Goal: Task Accomplishment & Management: Use online tool/utility

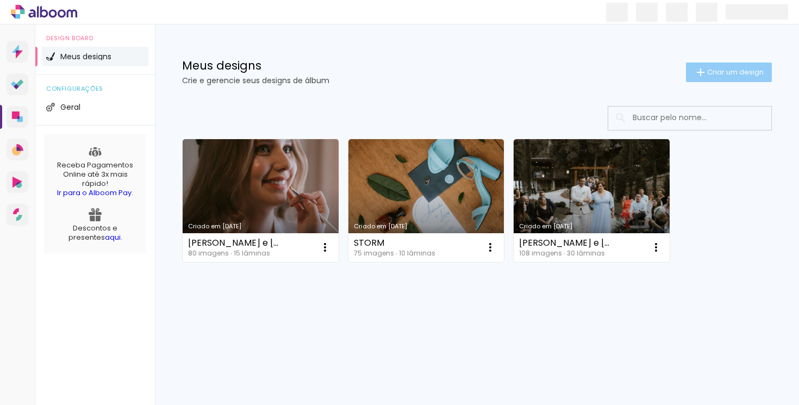
click at [733, 71] on span "Criar um design" at bounding box center [735, 71] width 57 height 7
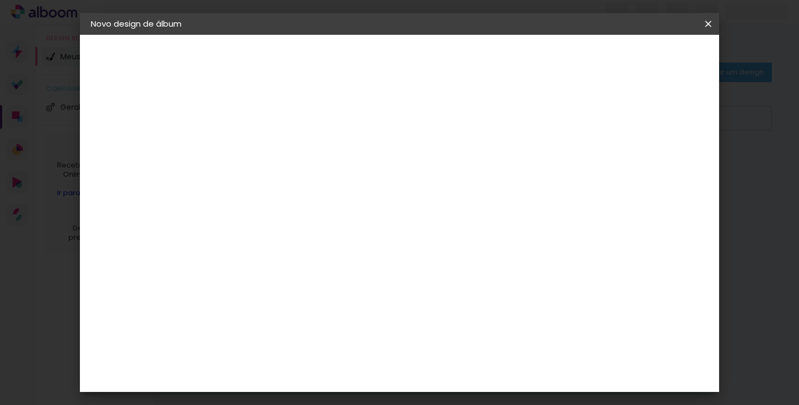
click at [0, 0] on paper-input-container "Título do álbum" at bounding box center [0, 0] width 0 height 0
click at [269, 150] on input at bounding box center [269, 146] width 0 height 17
type input "[PERSON_NAME] e [PERSON_NAME]"
type paper-input "[PERSON_NAME] e [PERSON_NAME]"
click at [0, 0] on slot "Avançar" at bounding box center [0, 0] width 0 height 0
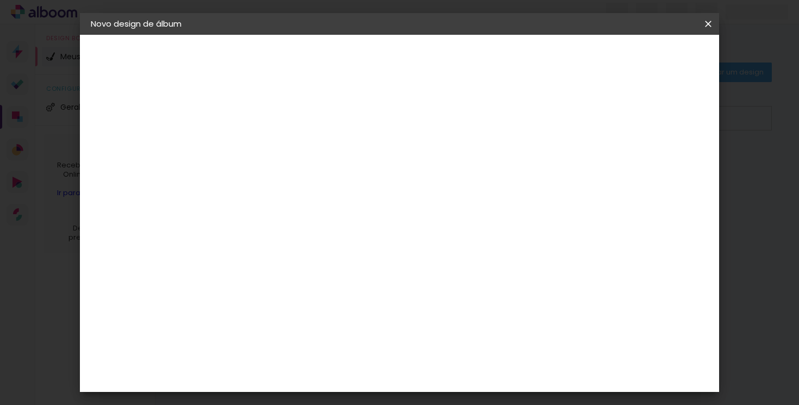
scroll to position [686, 0]
click at [0, 0] on iron-icon at bounding box center [0, 0] width 0 height 0
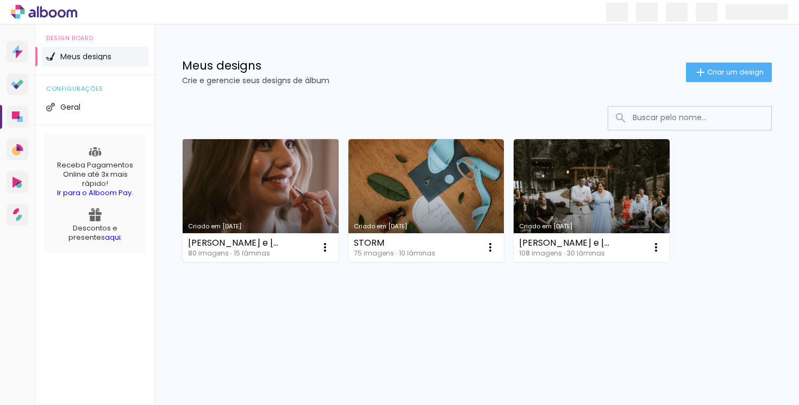
click at [300, 200] on link "Criado em [DATE]" at bounding box center [261, 200] width 156 height 123
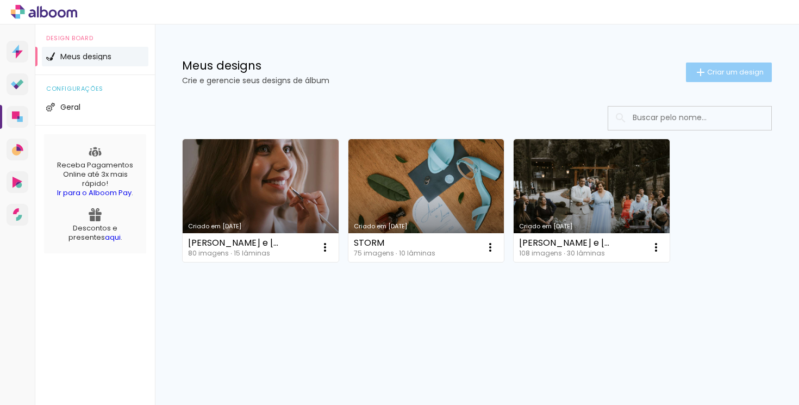
click at [731, 79] on paper-button "Criar um design" at bounding box center [729, 73] width 86 height 20
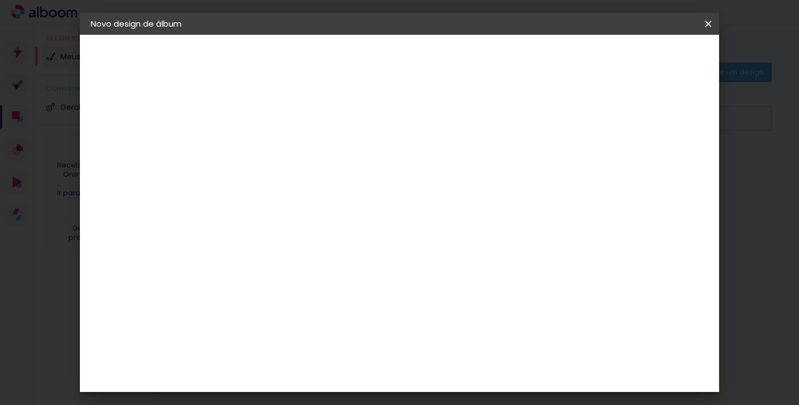
click at [269, 148] on input at bounding box center [269, 146] width 0 height 17
type input "[PERSON_NAME] e [PERSON_NAME]"
type paper-input "[PERSON_NAME] e [PERSON_NAME]"
click at [380, 66] on paper-button "Avançar" at bounding box center [353, 57] width 53 height 18
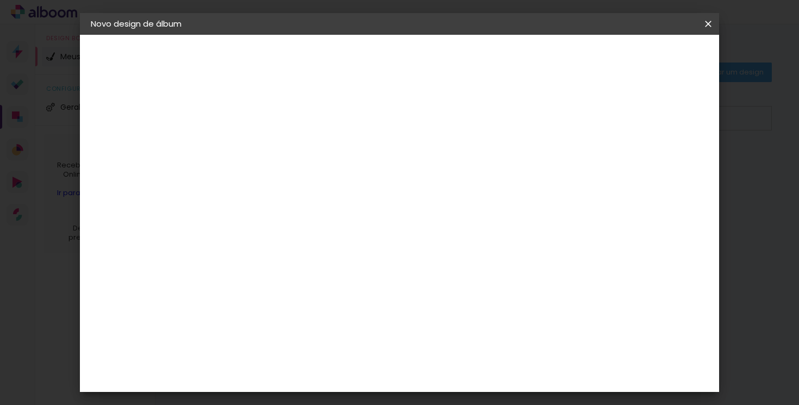
click at [488, 73] on header "Fornecedor Escolha um fornecedor ou avance com o tamanho livre. Voltar Avançar" at bounding box center [354, 67] width 267 height 65
click at [0, 0] on slot "Avançar" at bounding box center [0, 0] width 0 height 0
click at [342, 367] on span "25 × 25" at bounding box center [316, 381] width 51 height 29
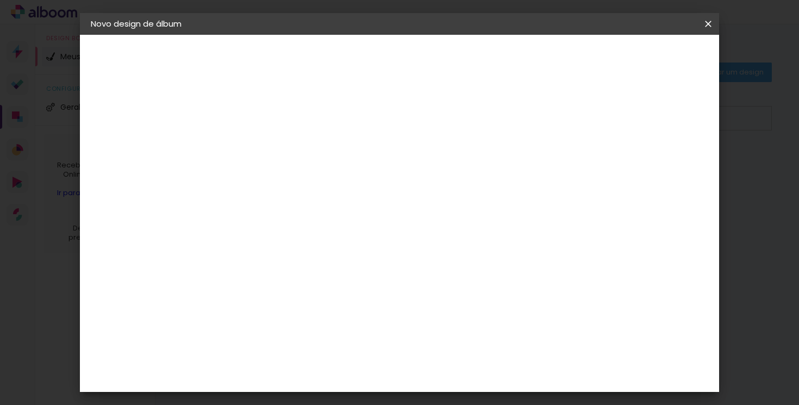
click at [0, 0] on slot "Avançar" at bounding box center [0, 0] width 0 height 0
click at [582, 61] on span "Iniciar design" at bounding box center [557, 58] width 49 height 8
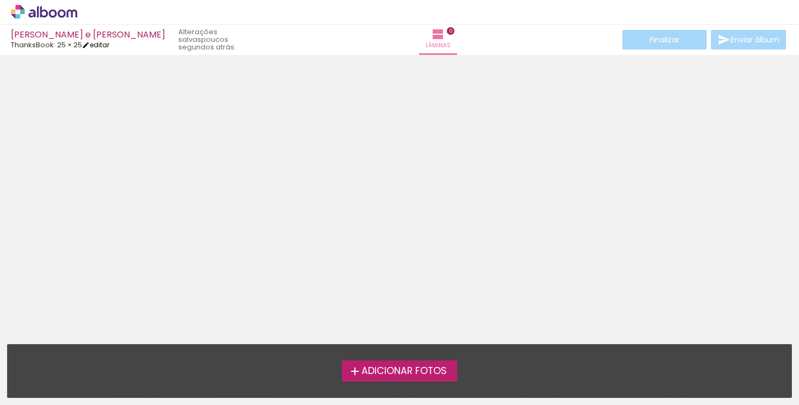
click at [105, 42] on link "editar" at bounding box center [95, 44] width 27 height 9
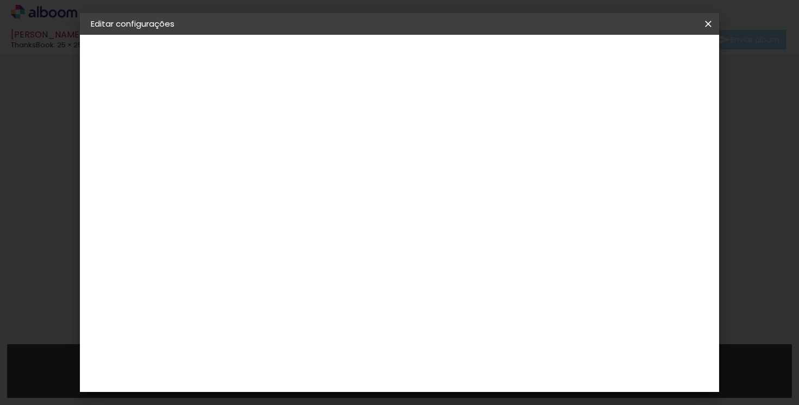
click at [256, 122] on input "2" at bounding box center [260, 117] width 38 height 14
type input "1"
type paper-input "1"
click at [338, 106] on div "mm Mostrar sangria" at bounding box center [416, 117] width 356 height 24
click at [582, 54] on span "Salvar configurações" at bounding box center [542, 58] width 80 height 8
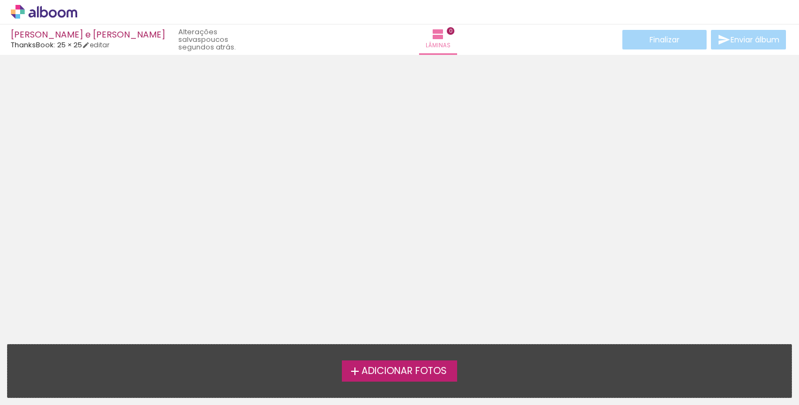
click at [443, 369] on span "Adicionar Fotos" at bounding box center [404, 371] width 85 height 10
click at [0, 0] on input "file" at bounding box center [0, 0] width 0 height 0
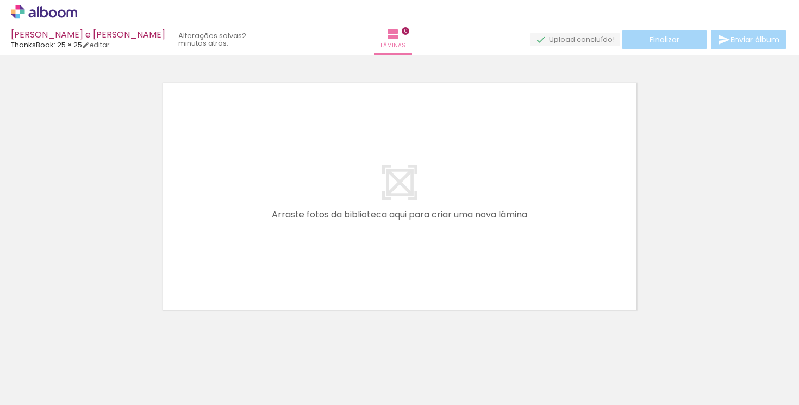
scroll to position [0, 2826]
drag, startPoint x: 634, startPoint y: 372, endPoint x: 653, endPoint y: 386, distance: 23.4
click at [649, 387] on div at bounding box center [631, 368] width 36 height 54
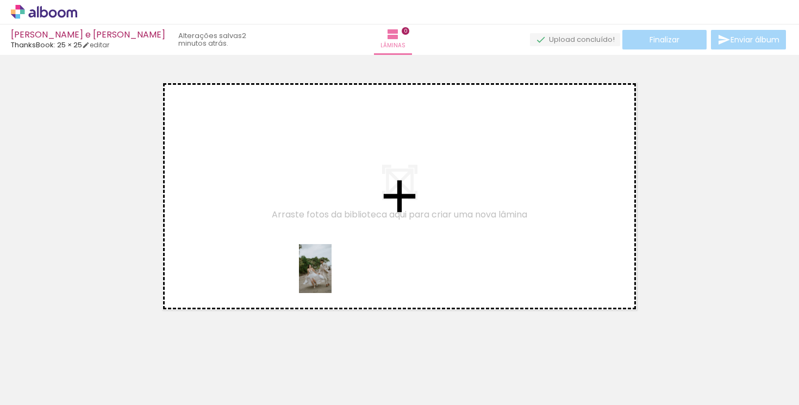
drag, startPoint x: 425, startPoint y: 368, endPoint x: 328, endPoint y: 267, distance: 139.2
click at [328, 267] on quentale-workspace at bounding box center [399, 202] width 799 height 405
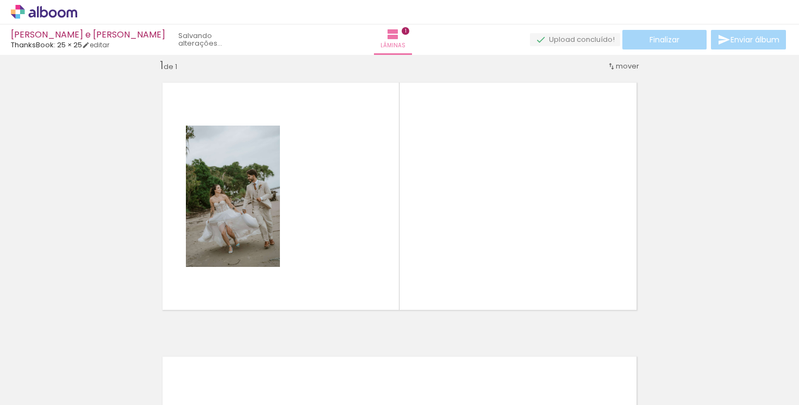
scroll to position [14, 0]
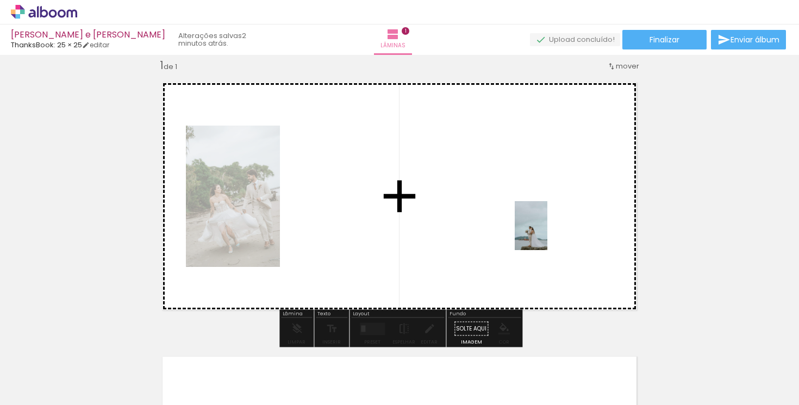
drag, startPoint x: 606, startPoint y: 373, endPoint x: 546, endPoint y: 231, distance: 154.8
click at [547, 231] on quentale-workspace at bounding box center [399, 202] width 799 height 405
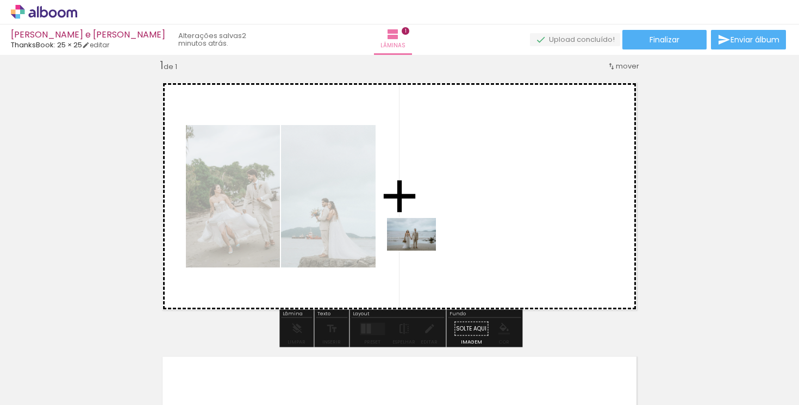
drag, startPoint x: 250, startPoint y: 373, endPoint x: 437, endPoint y: 246, distance: 226.2
click at [437, 246] on quentale-workspace at bounding box center [399, 202] width 799 height 405
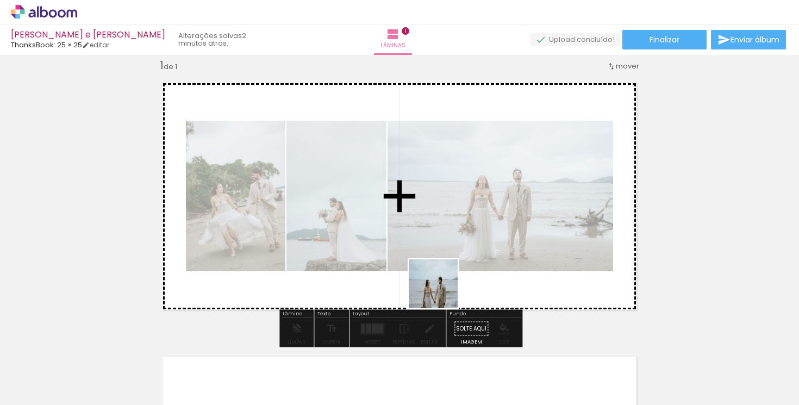
drag, startPoint x: 315, startPoint y: 377, endPoint x: 444, endPoint y: 290, distance: 155.5
click at [444, 290] on quentale-workspace at bounding box center [399, 202] width 799 height 405
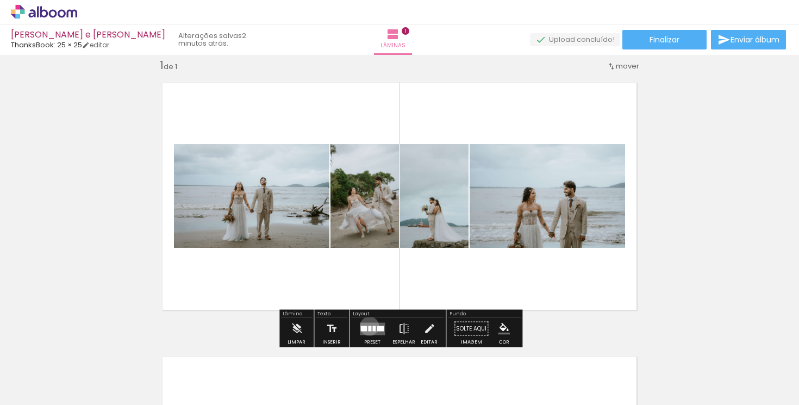
click at [368, 326] on div at bounding box center [369, 328] width 3 height 5
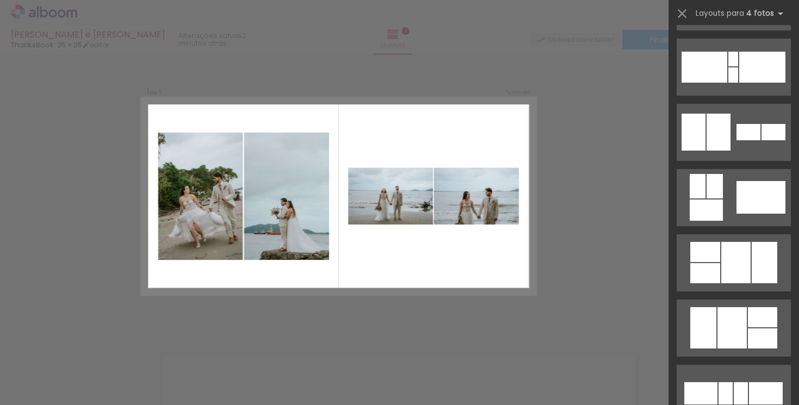
scroll to position [324, 0]
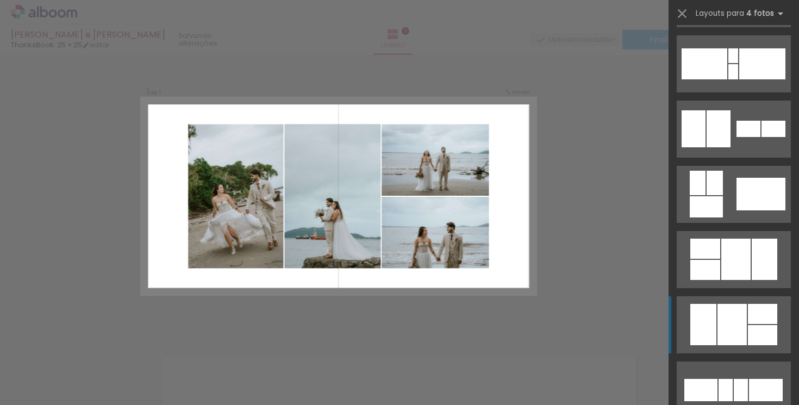
click at [728, 63] on div at bounding box center [733, 55] width 10 height 15
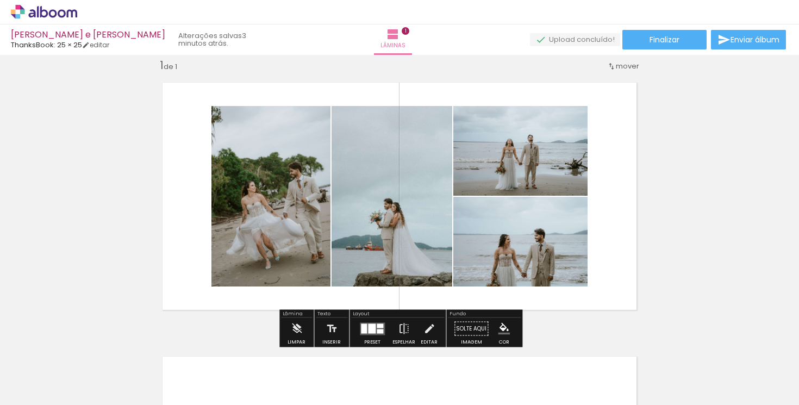
click at [369, 326] on div at bounding box center [372, 328] width 8 height 10
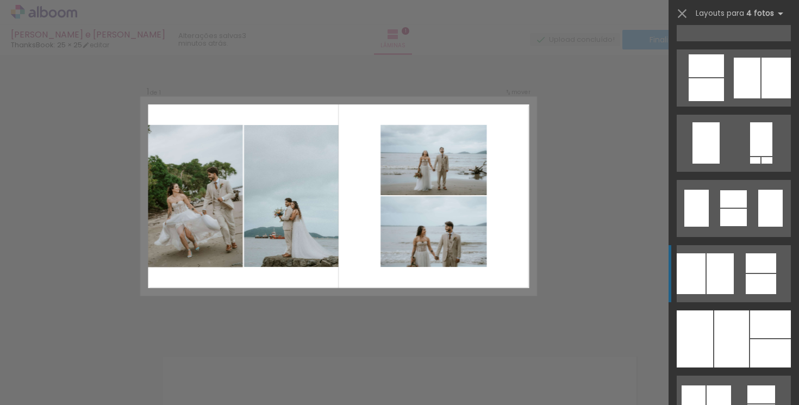
scroll to position [717, 0]
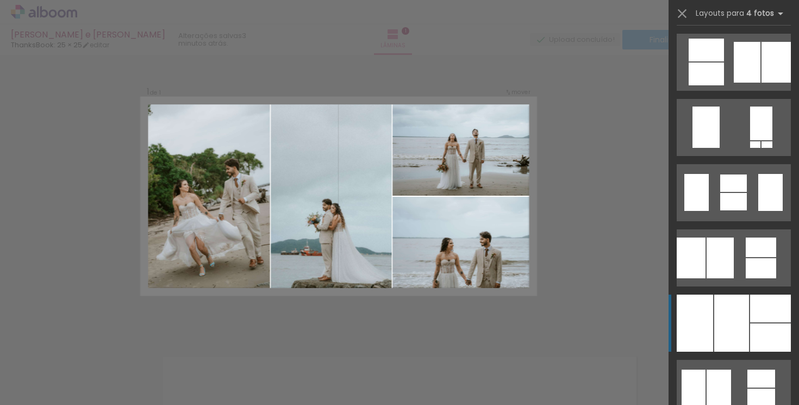
click at [746, 313] on div at bounding box center [731, 323] width 35 height 57
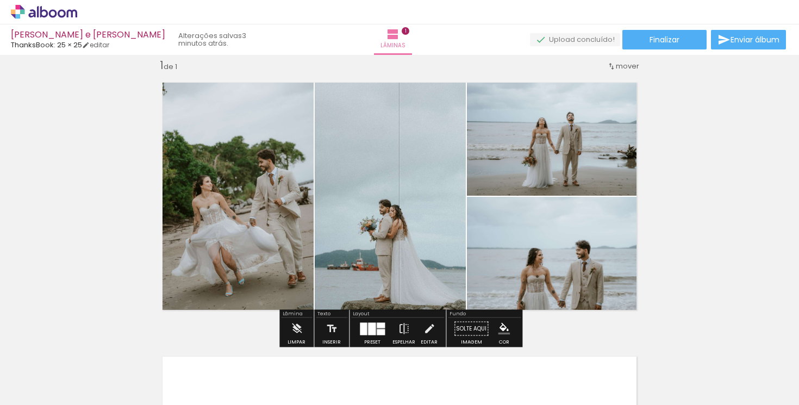
click at [688, 272] on div "Inserir lâmina 1 de 1" at bounding box center [399, 319] width 799 height 549
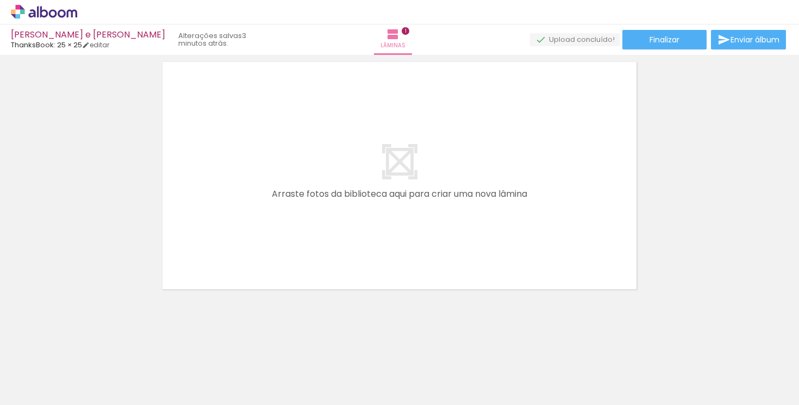
scroll to position [0, 0]
drag, startPoint x: 176, startPoint y: 372, endPoint x: 220, endPoint y: 267, distance: 113.8
click at [219, 267] on quentale-workspace at bounding box center [399, 202] width 799 height 405
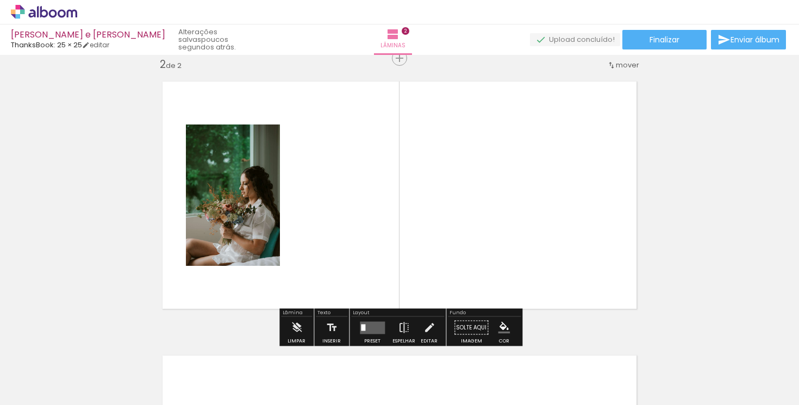
scroll to position [288, 0]
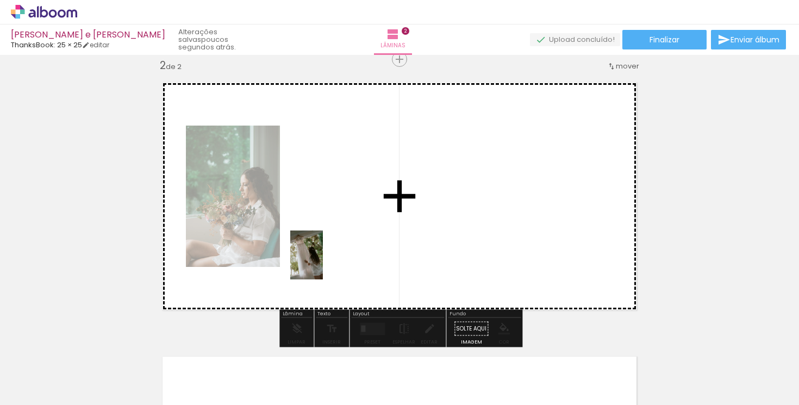
drag, startPoint x: 228, startPoint y: 380, endPoint x: 323, endPoint y: 263, distance: 151.1
click at [323, 263] on quentale-workspace at bounding box center [399, 202] width 799 height 405
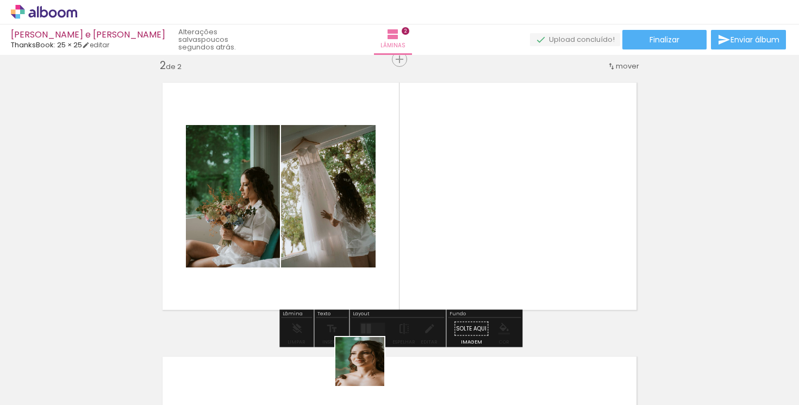
drag, startPoint x: 364, startPoint y: 377, endPoint x: 460, endPoint y: 258, distance: 153.1
click at [460, 258] on quentale-workspace at bounding box center [399, 202] width 799 height 405
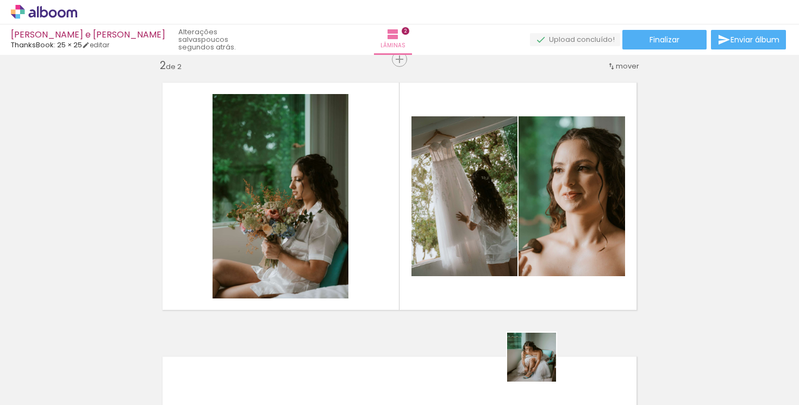
drag, startPoint x: 540, startPoint y: 376, endPoint x: 541, endPoint y: 281, distance: 95.1
click at [541, 281] on quentale-workspace at bounding box center [399, 202] width 799 height 405
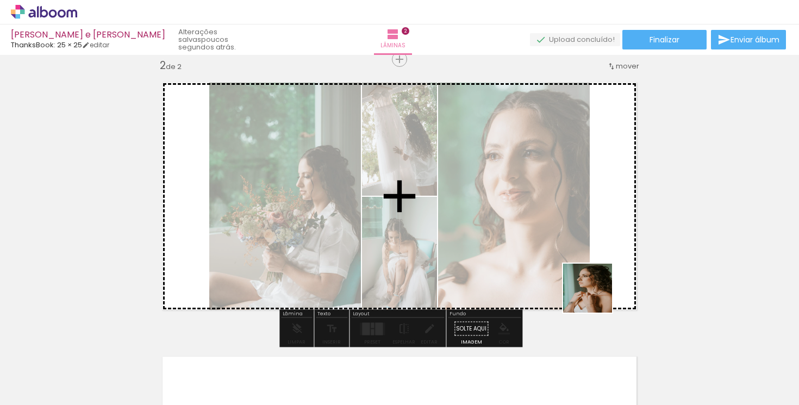
drag, startPoint x: 596, startPoint y: 379, endPoint x: 595, endPoint y: 291, distance: 88.1
click at [595, 292] on quentale-workspace at bounding box center [399, 202] width 799 height 405
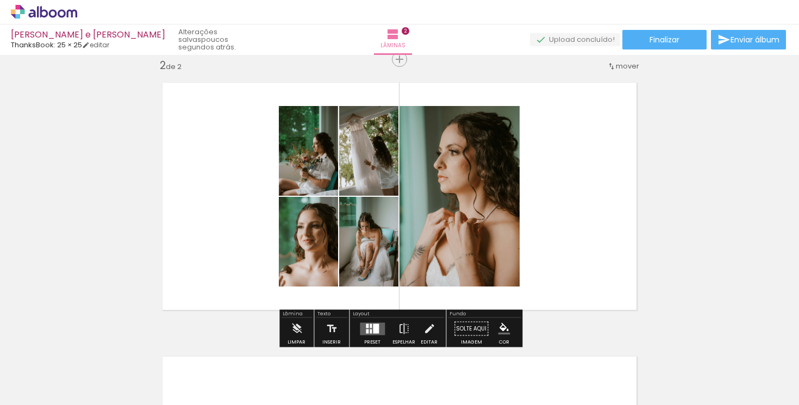
click at [376, 330] on div at bounding box center [376, 328] width 6 height 10
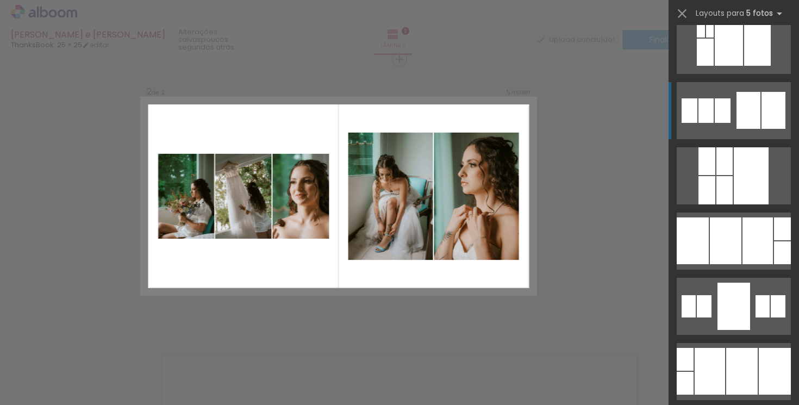
scroll to position [126, 0]
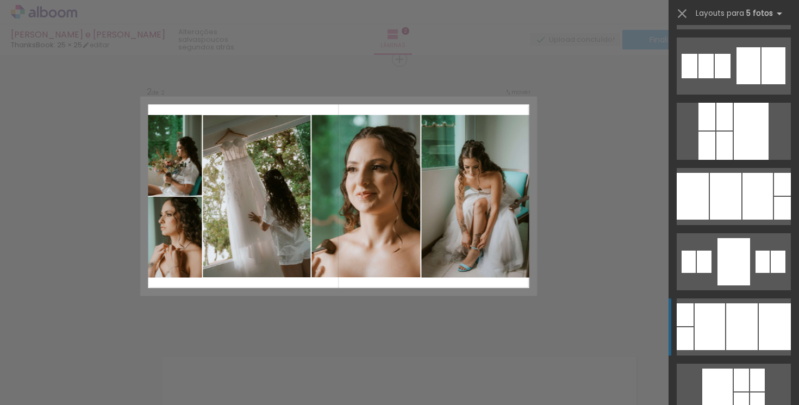
click at [733, 160] on div at bounding box center [725, 146] width 16 height 28
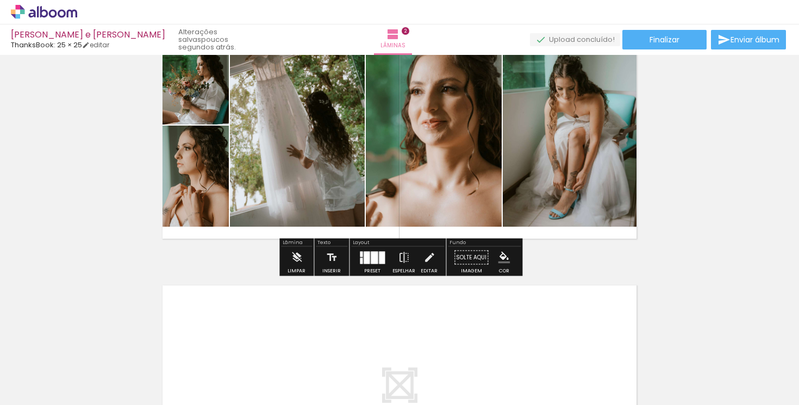
scroll to position [582, 0]
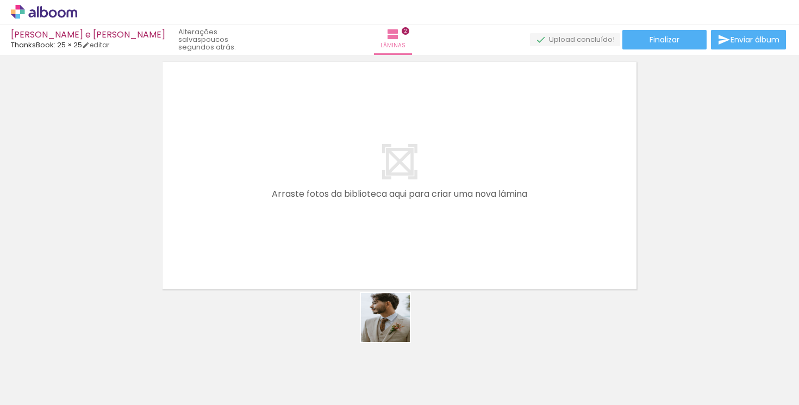
drag, startPoint x: 420, startPoint y: 383, endPoint x: 344, endPoint y: 225, distance: 175.3
click at [344, 225] on quentale-workspace at bounding box center [399, 202] width 799 height 405
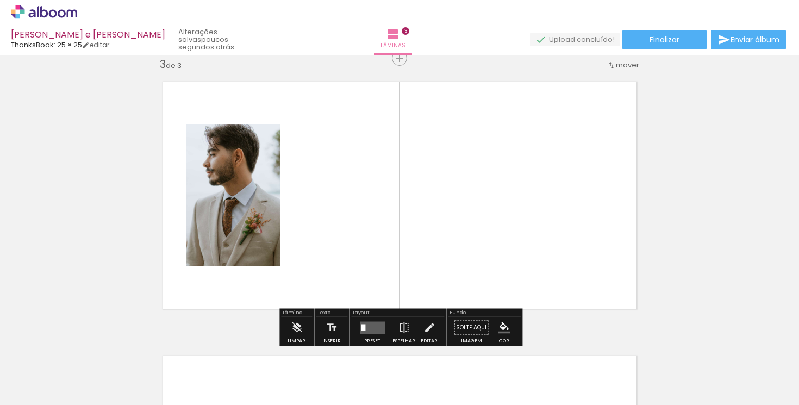
scroll to position [562, 0]
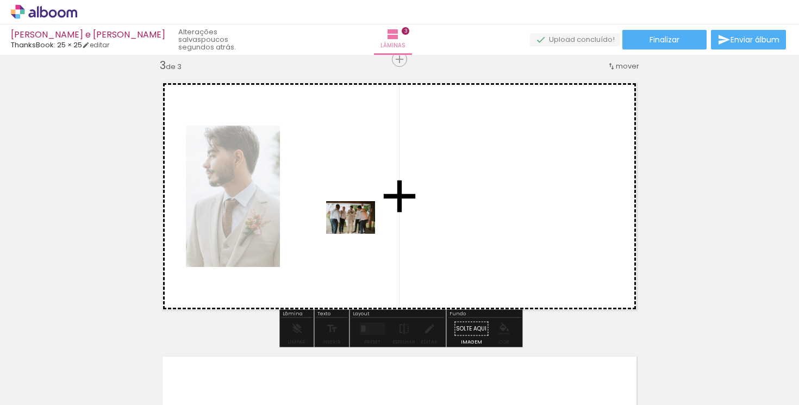
drag, startPoint x: 309, startPoint y: 368, endPoint x: 360, endPoint y: 232, distance: 145.2
click at [360, 232] on quentale-workspace at bounding box center [399, 202] width 799 height 405
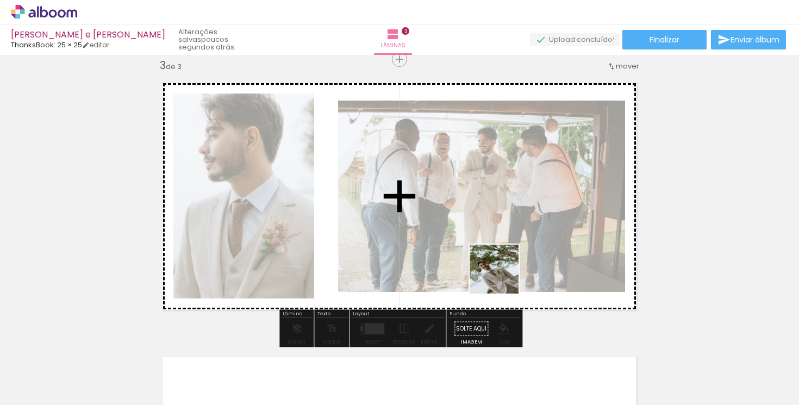
drag, startPoint x: 472, startPoint y: 381, endPoint x: 513, endPoint y: 248, distance: 138.8
click at [513, 248] on quentale-workspace at bounding box center [399, 202] width 799 height 405
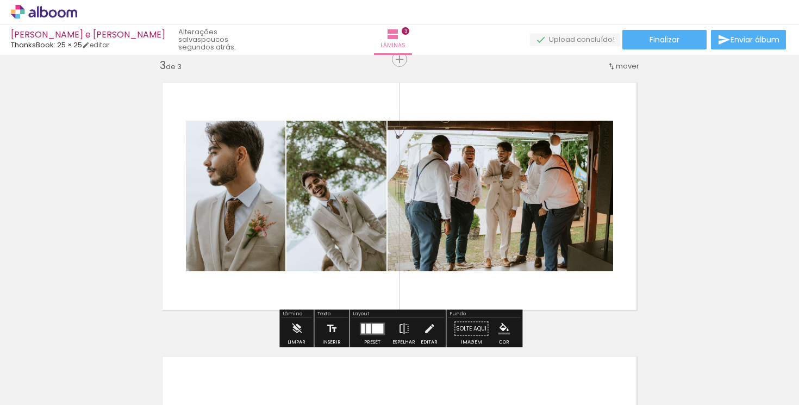
click at [568, 162] on quentale-photo at bounding box center [501, 196] width 226 height 151
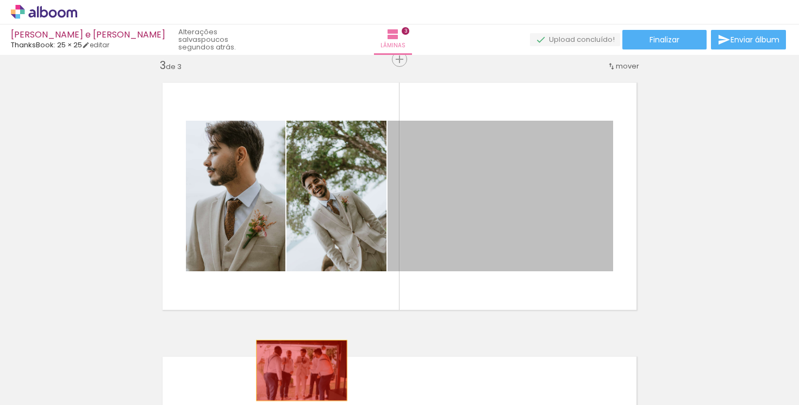
drag, startPoint x: 547, startPoint y: 178, endPoint x: 301, endPoint y: 371, distance: 312.8
click at [301, 371] on quentale-workspace at bounding box center [399, 202] width 799 height 405
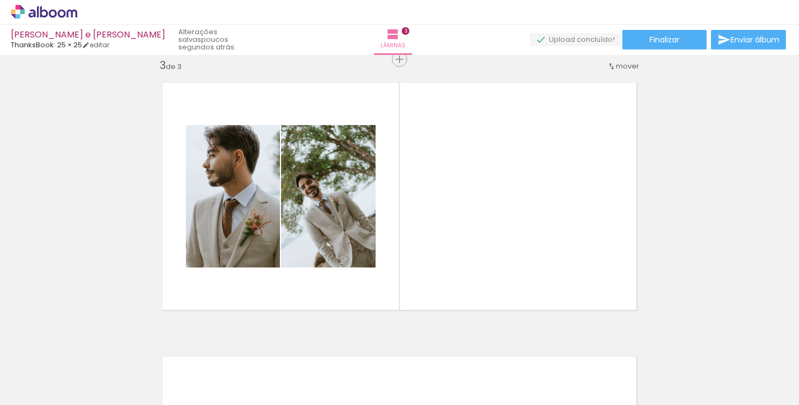
scroll to position [0, 0]
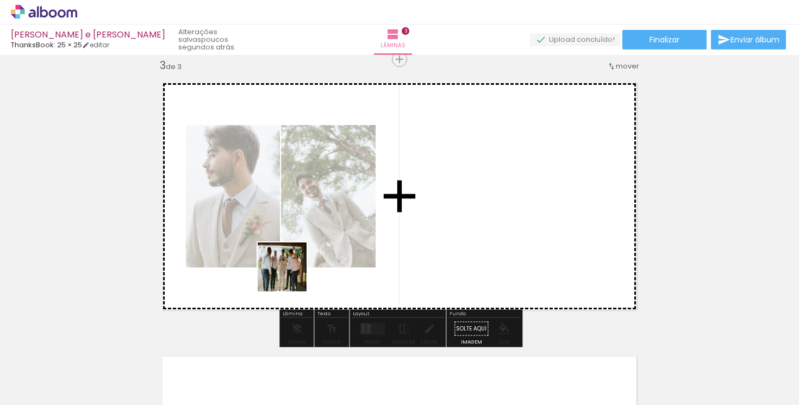
drag, startPoint x: 290, startPoint y: 373, endPoint x: 290, endPoint y: 231, distance: 141.9
click at [290, 231] on quentale-workspace at bounding box center [399, 202] width 799 height 405
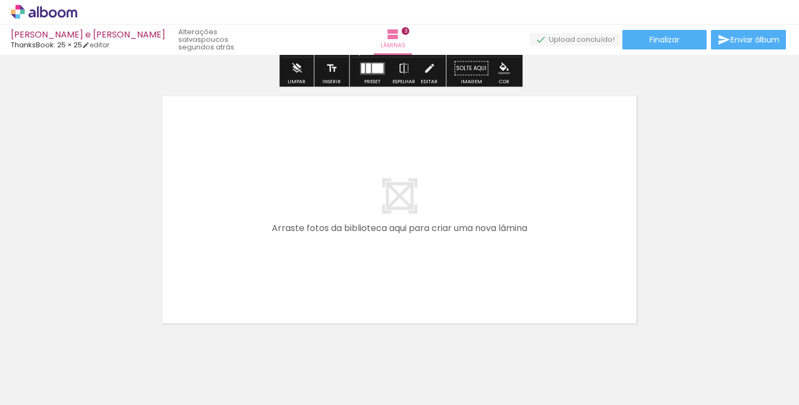
scroll to position [856, 0]
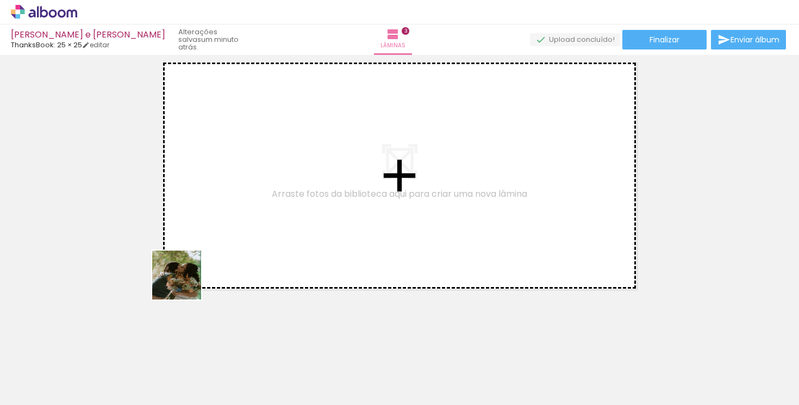
drag, startPoint x: 111, startPoint y: 378, endPoint x: 220, endPoint y: 251, distance: 167.3
click at [219, 251] on quentale-workspace at bounding box center [399, 202] width 799 height 405
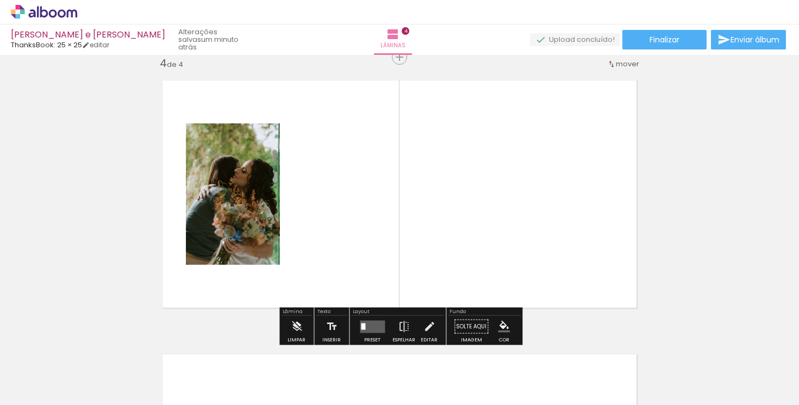
scroll to position [836, 0]
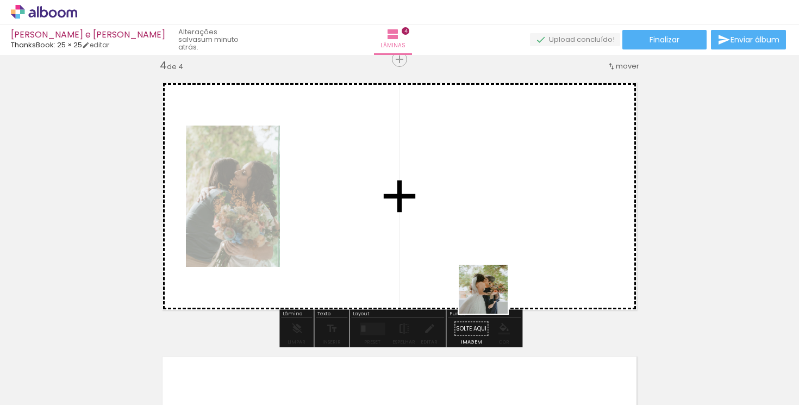
drag, startPoint x: 664, startPoint y: 383, endPoint x: 400, endPoint y: 254, distance: 294.4
click at [400, 254] on quentale-workspace at bounding box center [399, 202] width 799 height 405
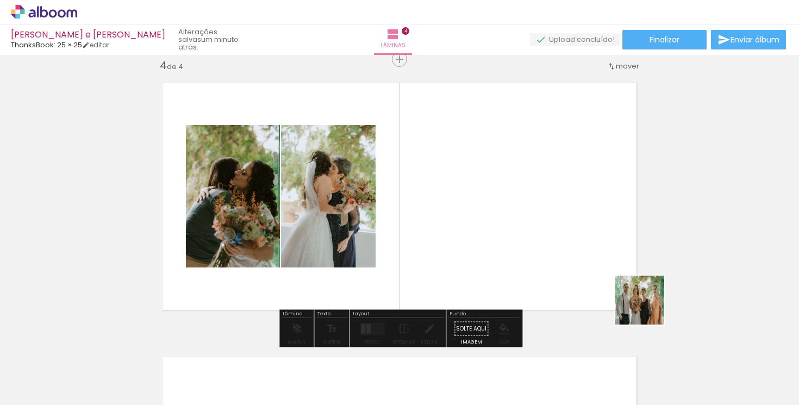
click at [555, 241] on quentale-workspace at bounding box center [399, 202] width 799 height 405
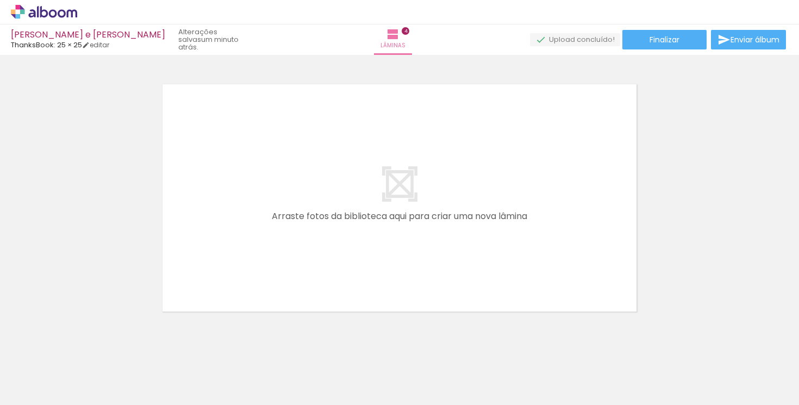
scroll to position [0, 515]
drag, startPoint x: 246, startPoint y: 373, endPoint x: 244, endPoint y: 242, distance: 131.6
click at [244, 243] on quentale-workspace at bounding box center [399, 202] width 799 height 405
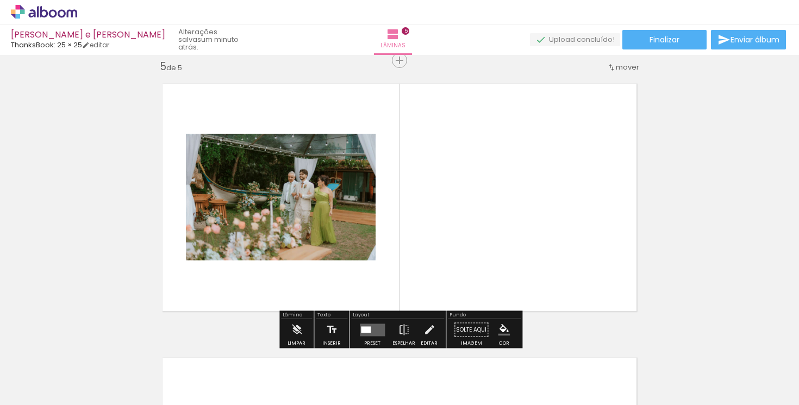
scroll to position [1110, 0]
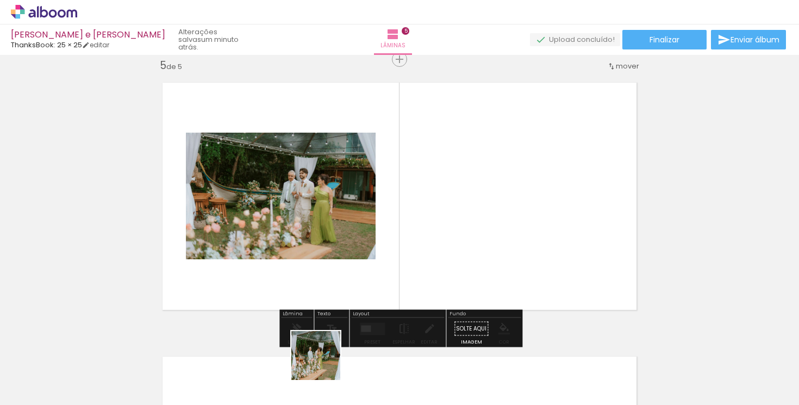
drag, startPoint x: 324, startPoint y: 370, endPoint x: 351, endPoint y: 269, distance: 104.6
click at [351, 270] on quentale-workspace at bounding box center [399, 202] width 799 height 405
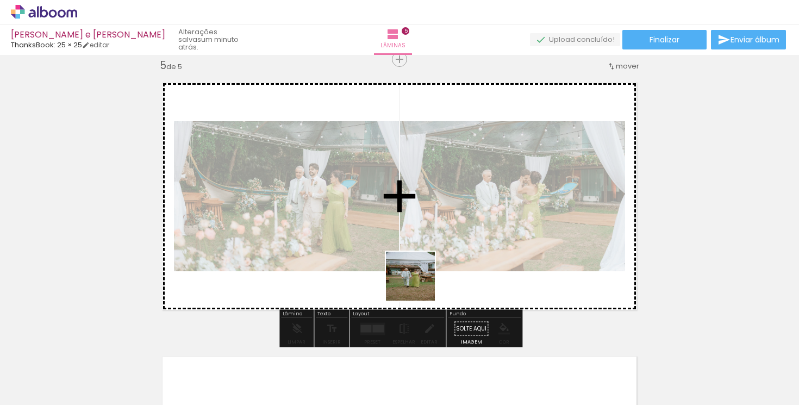
drag, startPoint x: 391, startPoint y: 385, endPoint x: 422, endPoint y: 273, distance: 116.6
click at [422, 273] on quentale-workspace at bounding box center [399, 202] width 799 height 405
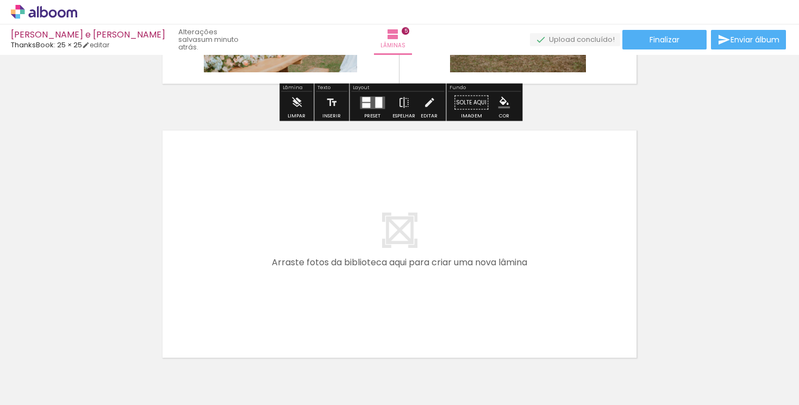
scroll to position [1404, 0]
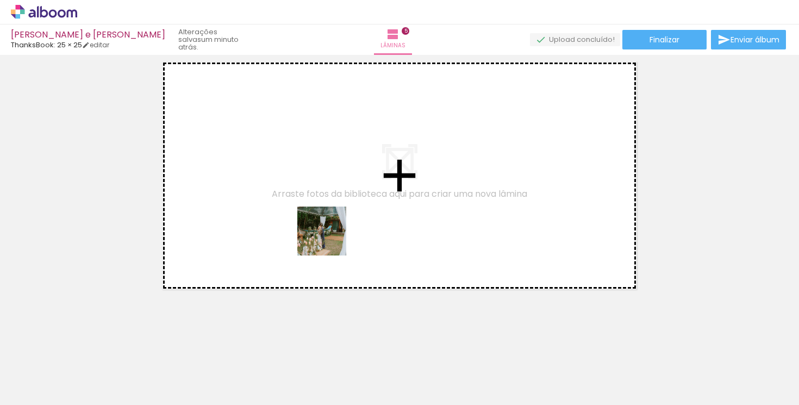
drag, startPoint x: 441, startPoint y: 372, endPoint x: 328, endPoint y: 238, distance: 175.2
click at [328, 238] on quentale-workspace at bounding box center [399, 202] width 799 height 405
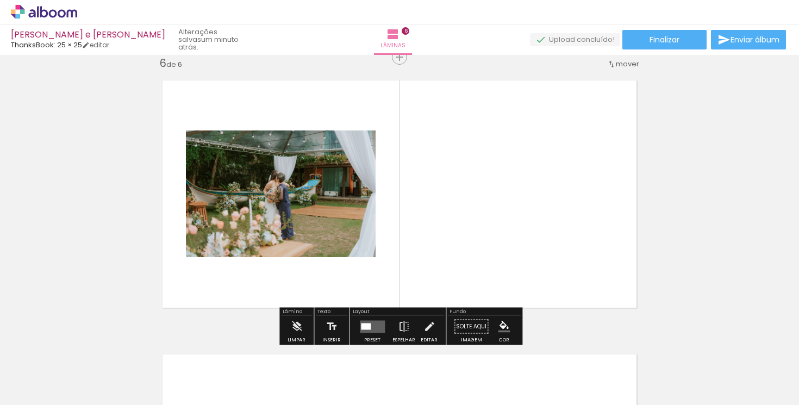
scroll to position [1384, 0]
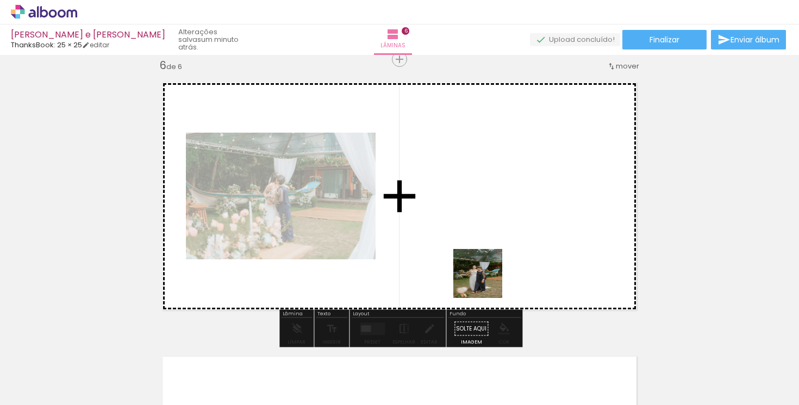
drag, startPoint x: 502, startPoint y: 382, endPoint x: 483, endPoint y: 275, distance: 108.8
click at [483, 275] on quentale-workspace at bounding box center [399, 202] width 799 height 405
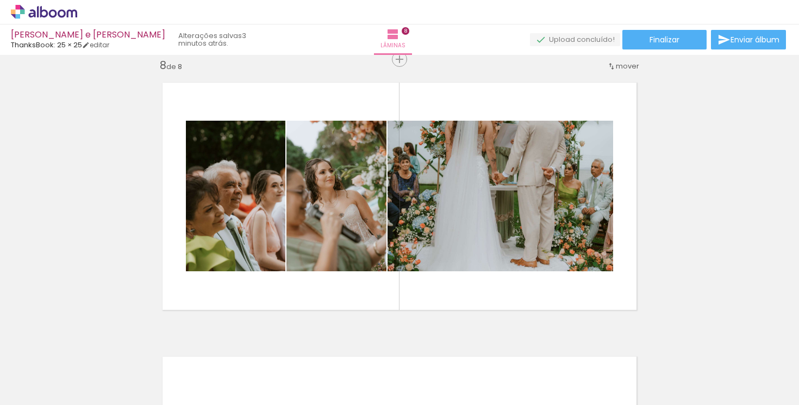
scroll to position [0, 1992]
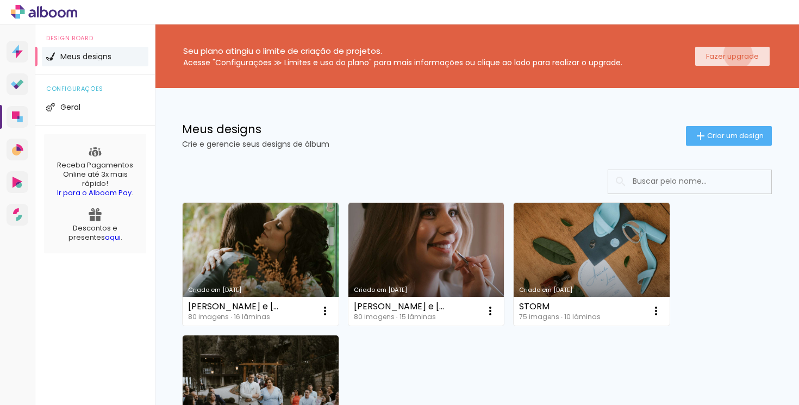
click at [0, 0] on slot "Fazer upgrade" at bounding box center [0, 0] width 0 height 0
click at [736, 128] on paper-button "Criar um design" at bounding box center [729, 136] width 86 height 20
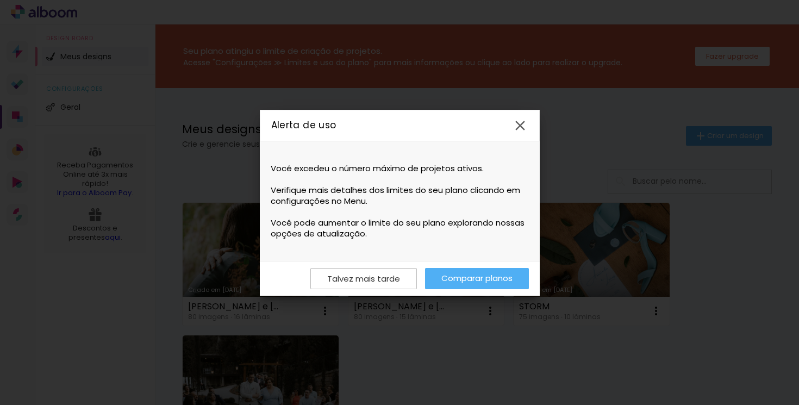
click at [474, 281] on link "Comparar planos" at bounding box center [477, 278] width 104 height 21
click at [523, 124] on iron-icon at bounding box center [520, 125] width 16 height 16
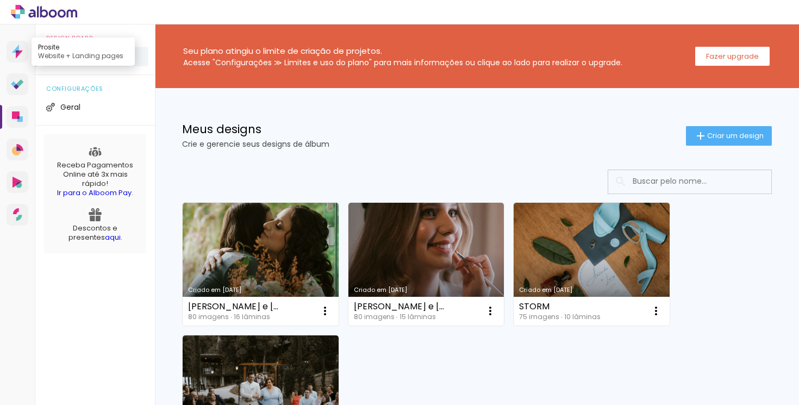
click at [22, 52] on icon at bounding box center [17, 52] width 11 height 14
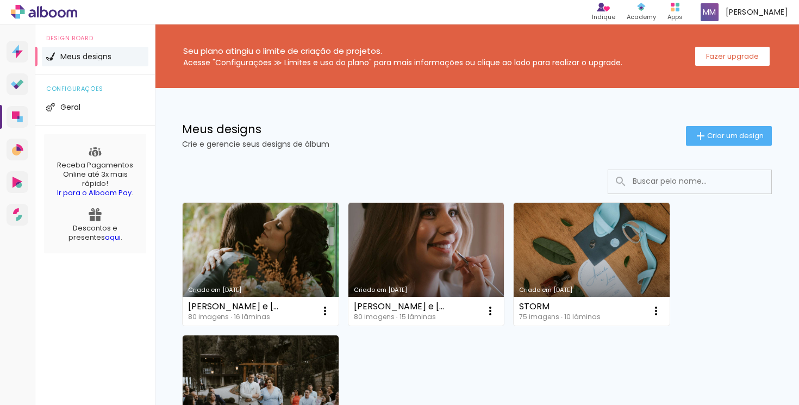
click at [24, 11] on icon at bounding box center [22, 12] width 5 height 5
click at [57, 13] on icon at bounding box center [44, 12] width 66 height 14
click at [108, 113] on li "Geral" at bounding box center [95, 107] width 107 height 20
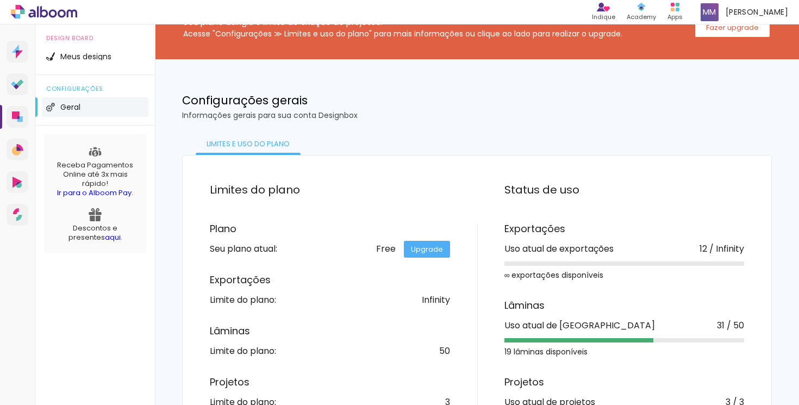
scroll to position [84, 0]
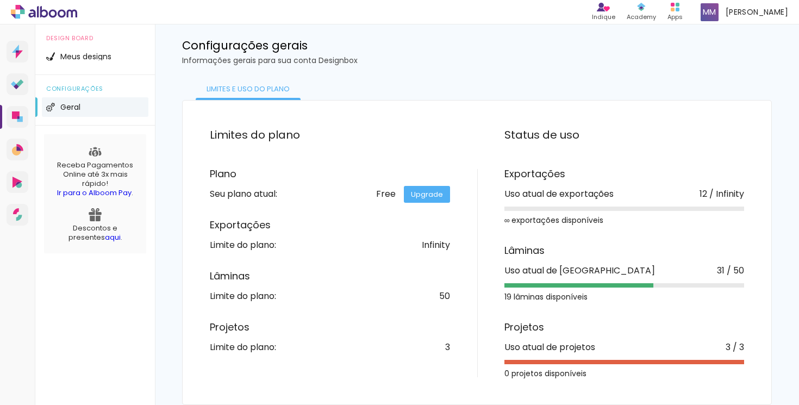
click at [423, 193] on link "Upgrade" at bounding box center [427, 194] width 46 height 17
click at [329, 285] on div "Lâminas Limite do plano: 50" at bounding box center [330, 285] width 240 height 29
click at [434, 197] on link "Upgrade" at bounding box center [427, 194] width 46 height 17
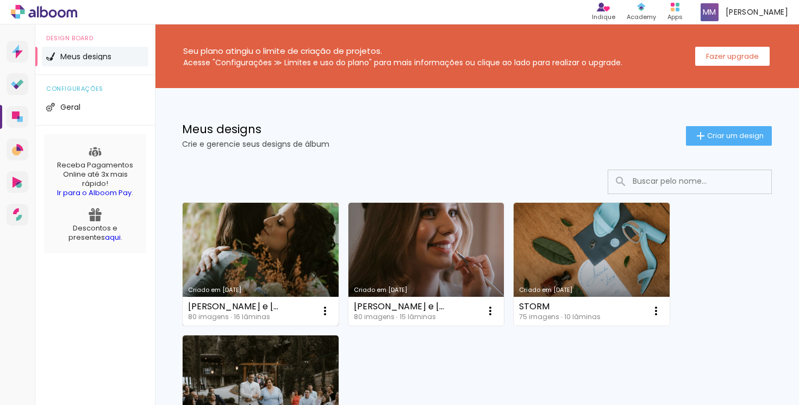
click at [273, 259] on link "Criado em [DATE]" at bounding box center [261, 264] width 156 height 123
